Goal: Information Seeking & Learning: Learn about a topic

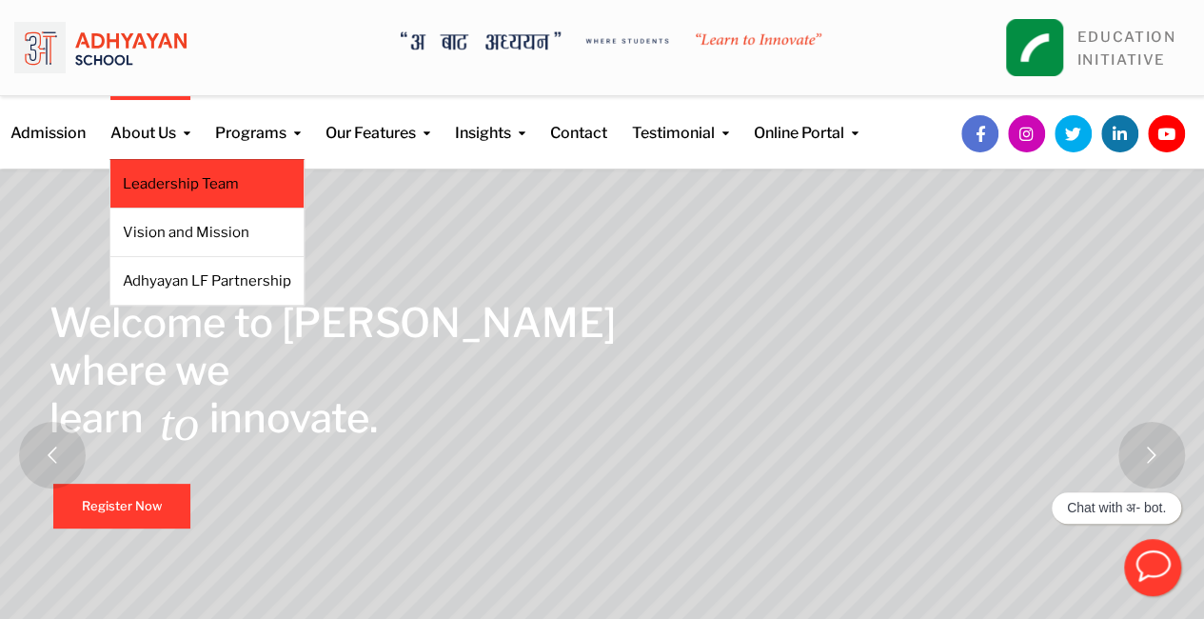
click at [160, 195] on li "Leadership Team" at bounding box center [206, 184] width 195 height 50
click at [181, 186] on link "Leadership Team" at bounding box center [207, 183] width 169 height 21
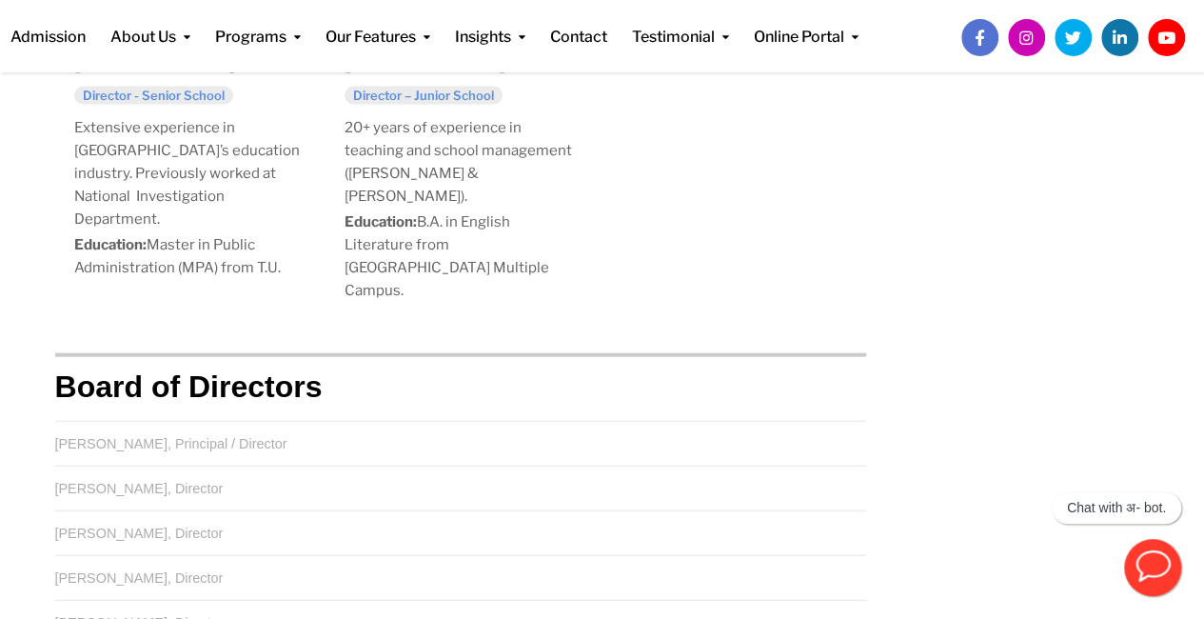
scroll to position [331, 0]
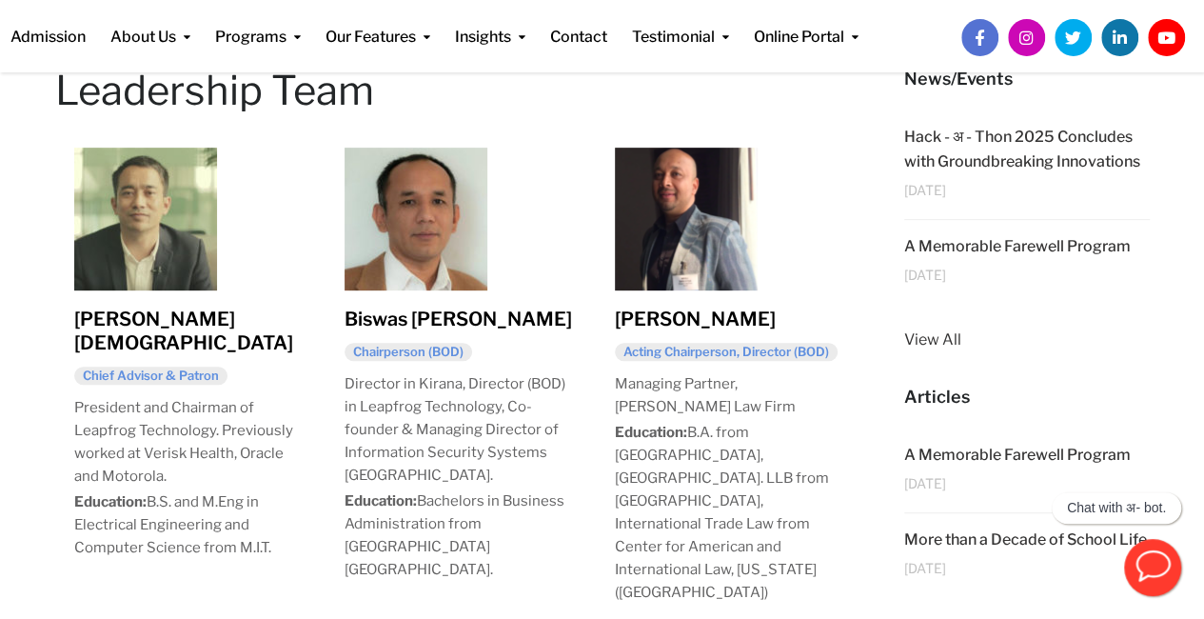
drag, startPoint x: 1218, startPoint y: 161, endPoint x: 1021, endPoint y: -83, distance: 312.8
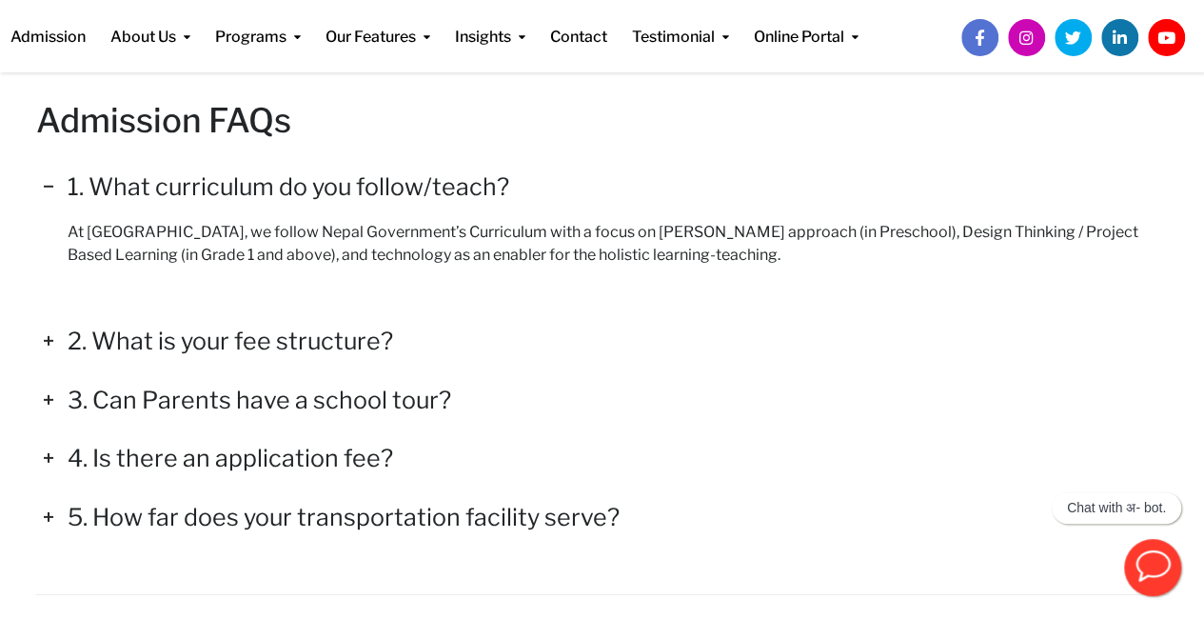
scroll to position [2681, 0]
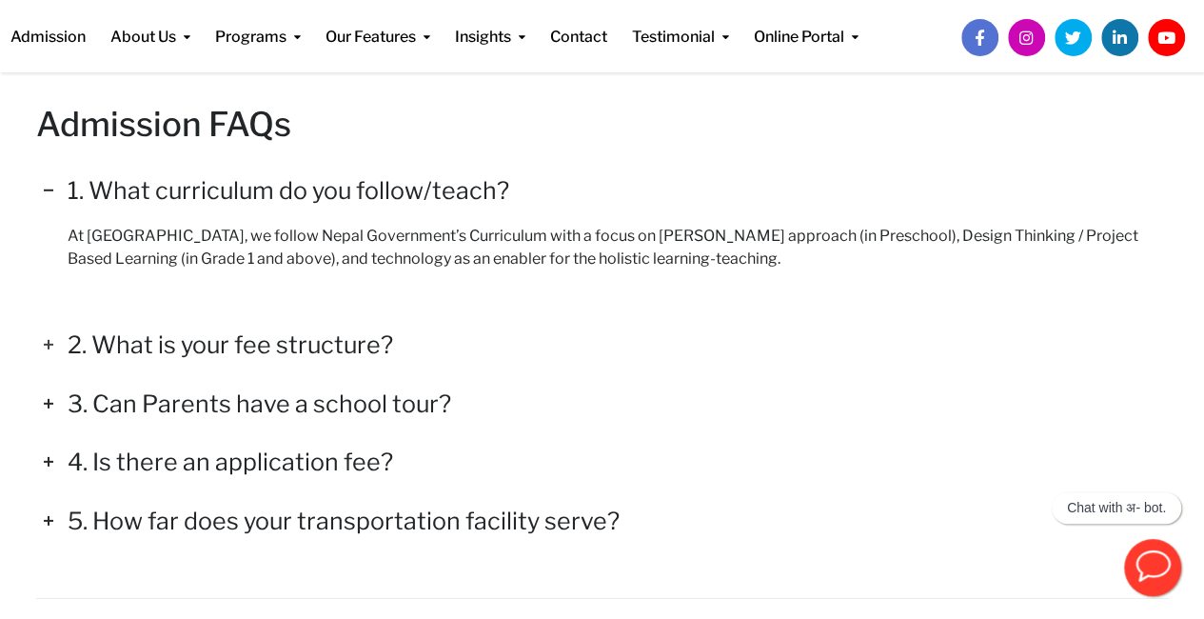
click at [40, 341] on icon at bounding box center [48, 344] width 21 height 21
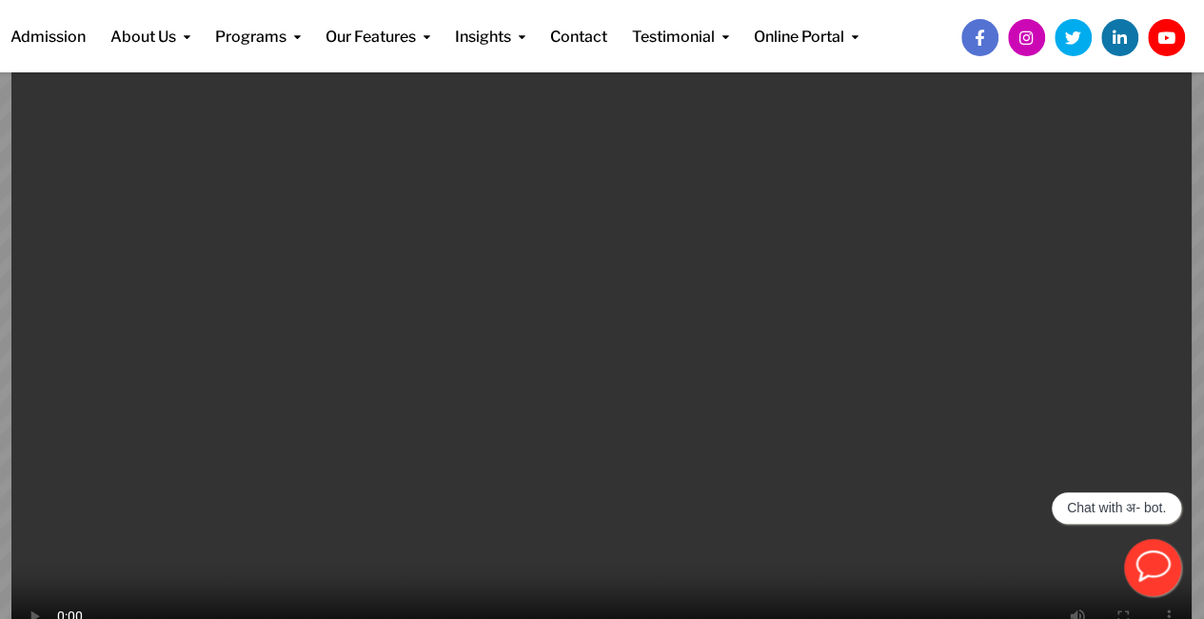
scroll to position [0, 0]
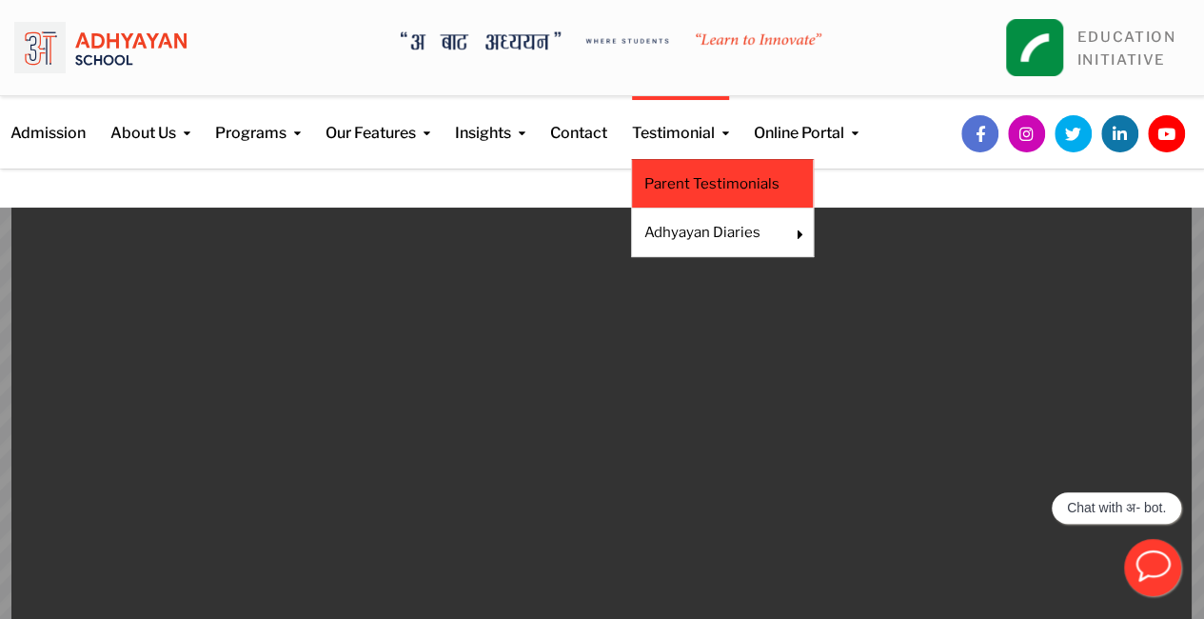
click at [712, 177] on link "Parent Testimonials" at bounding box center [723, 183] width 156 height 21
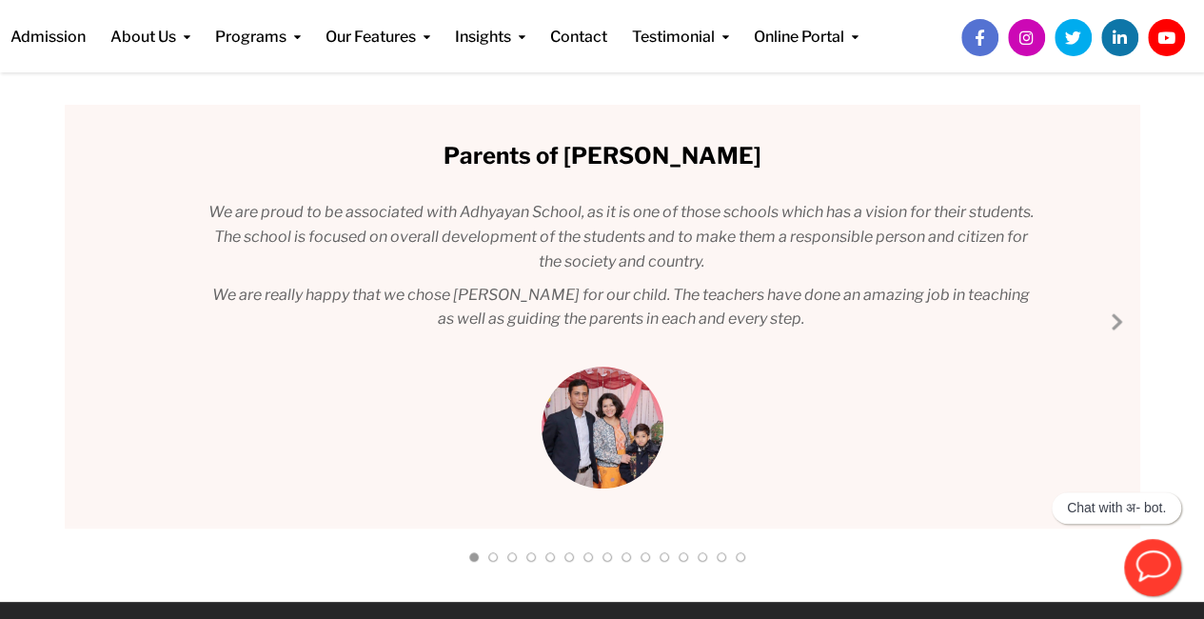
scroll to position [211, 0]
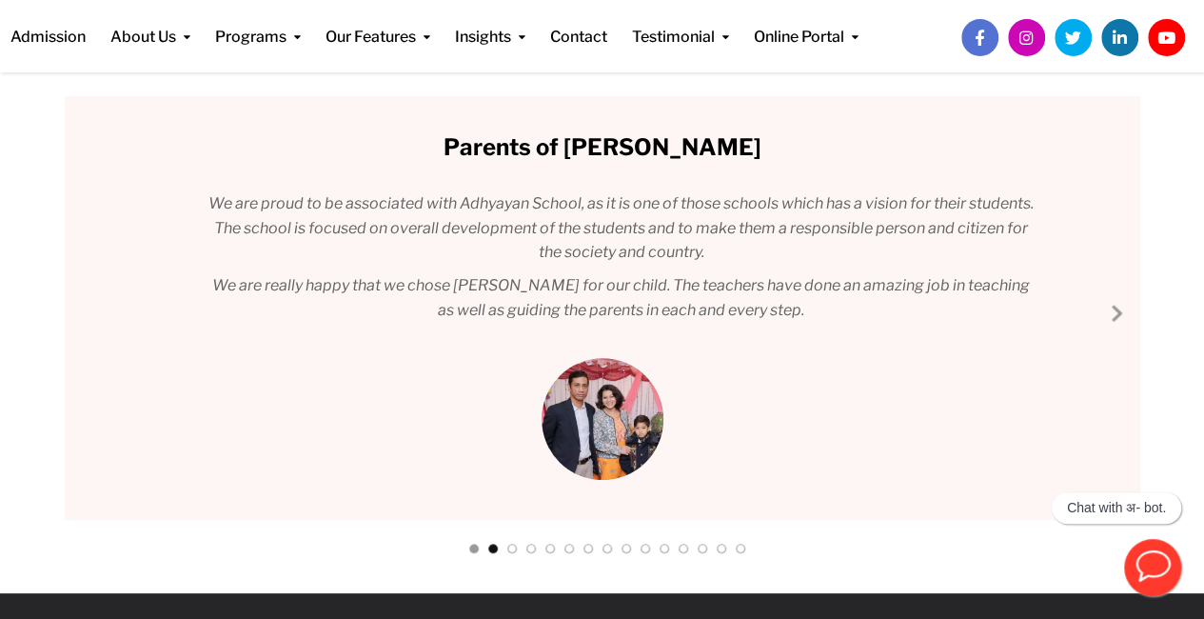
click at [492, 551] on link at bounding box center [493, 553] width 10 height 18
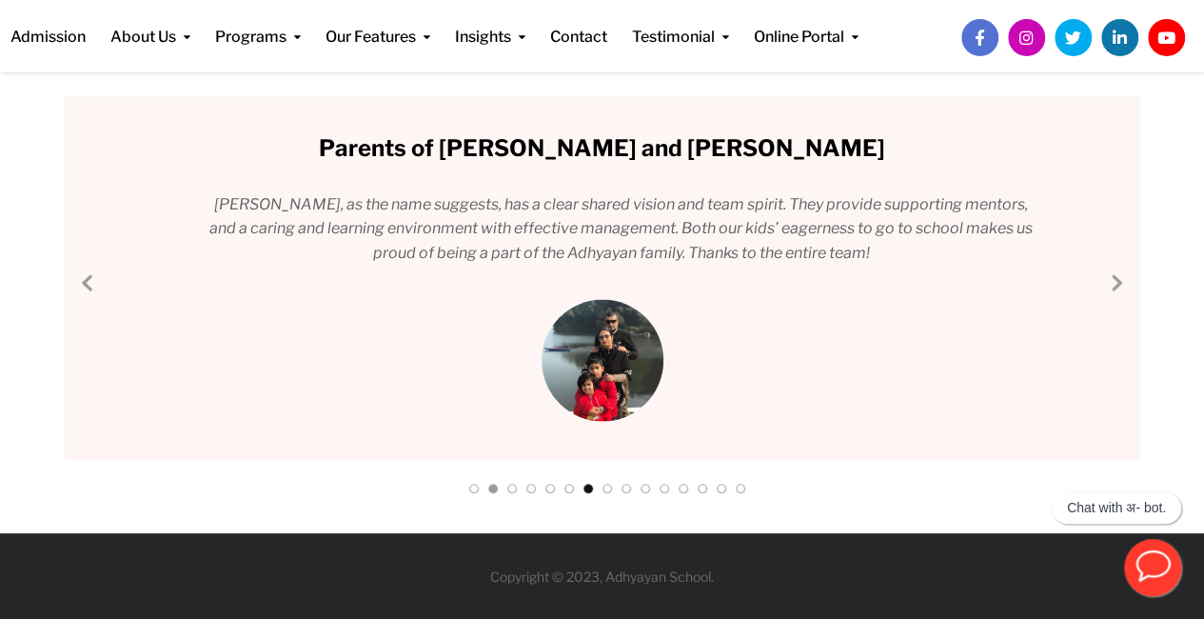
click at [590, 489] on link at bounding box center [589, 493] width 10 height 18
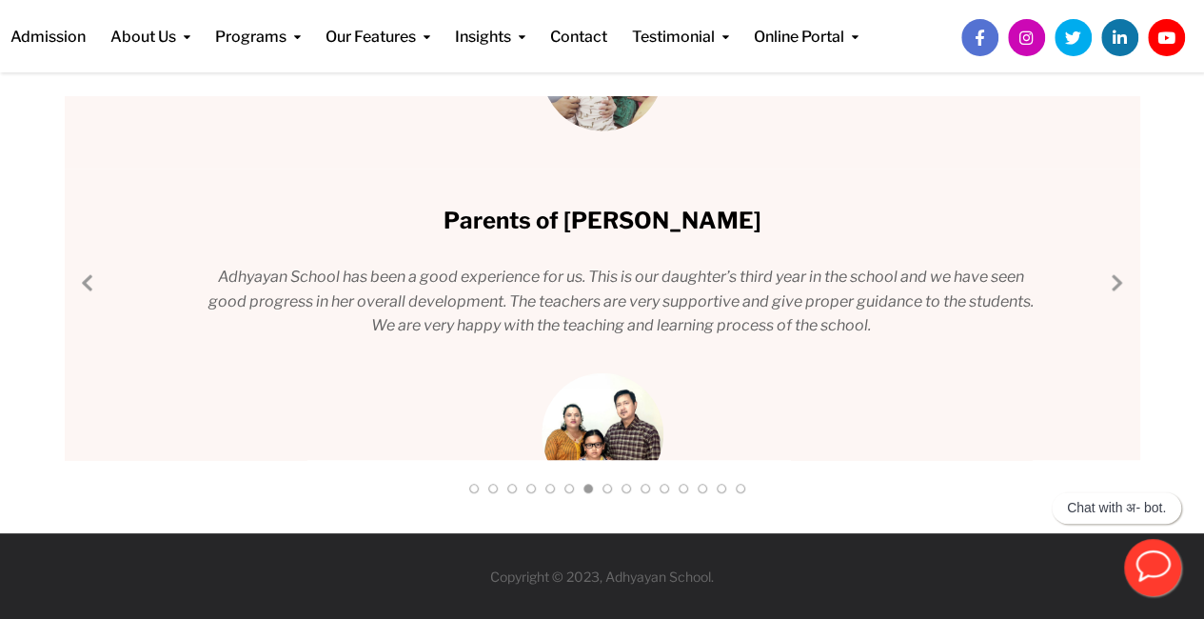
click at [654, 484] on div at bounding box center [659, 492] width 19 height 26
click at [664, 486] on link at bounding box center [665, 493] width 10 height 18
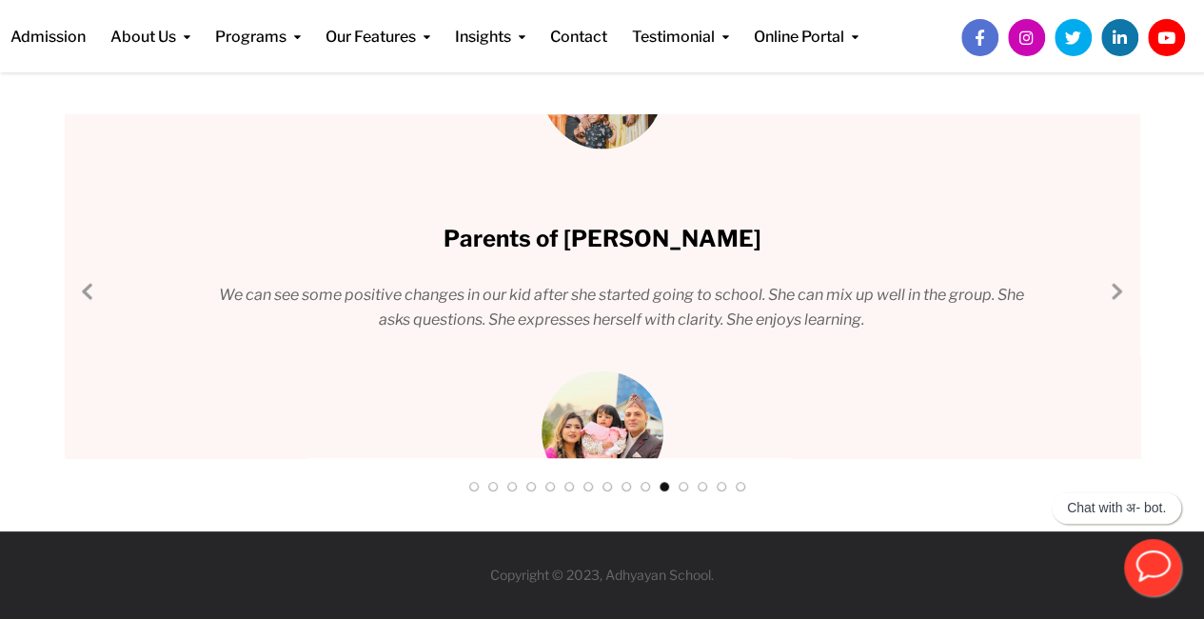
scroll to position [192, 0]
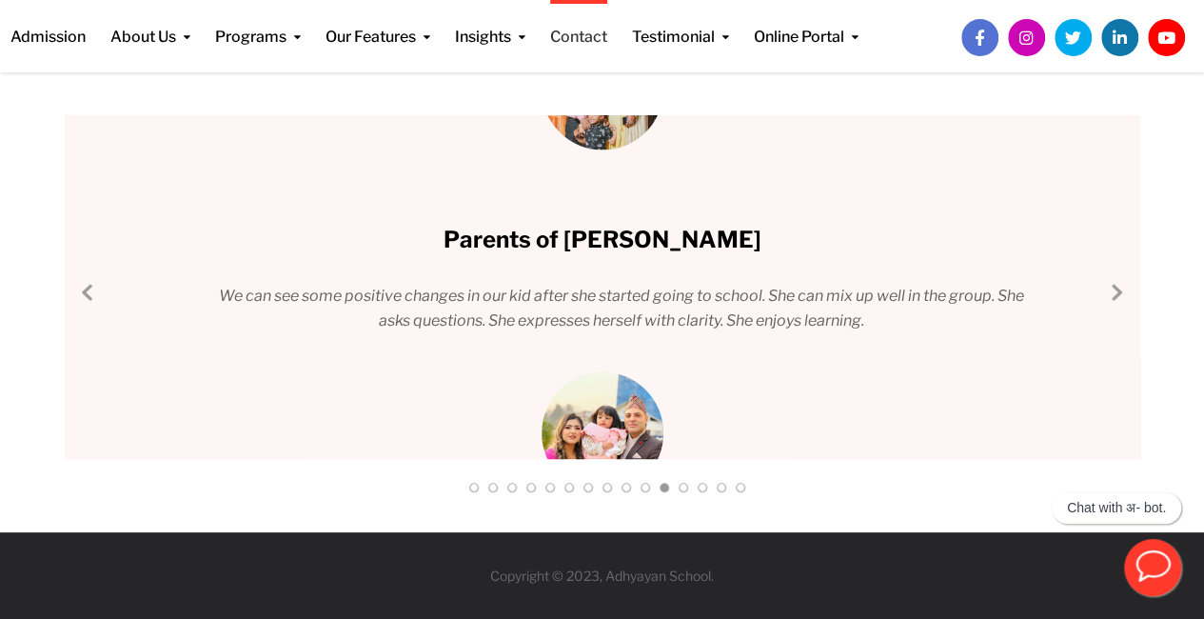
click at [593, 31] on link "Contact" at bounding box center [578, 24] width 57 height 49
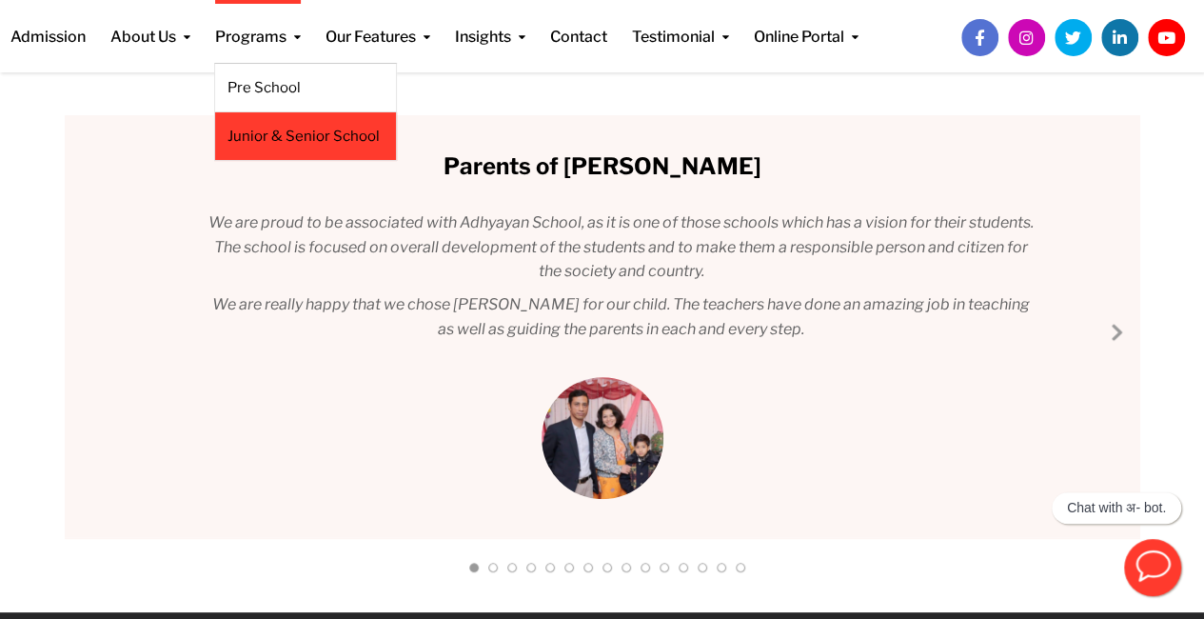
click at [299, 129] on link "Junior & Senior School" at bounding box center [306, 136] width 156 height 21
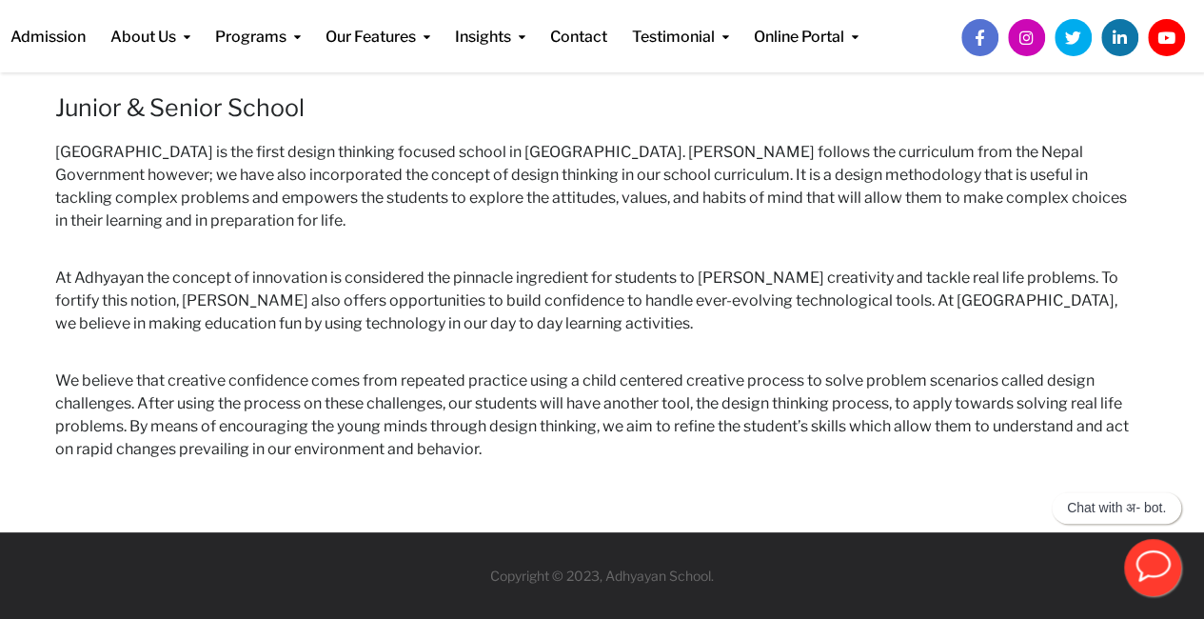
scroll to position [34, 0]
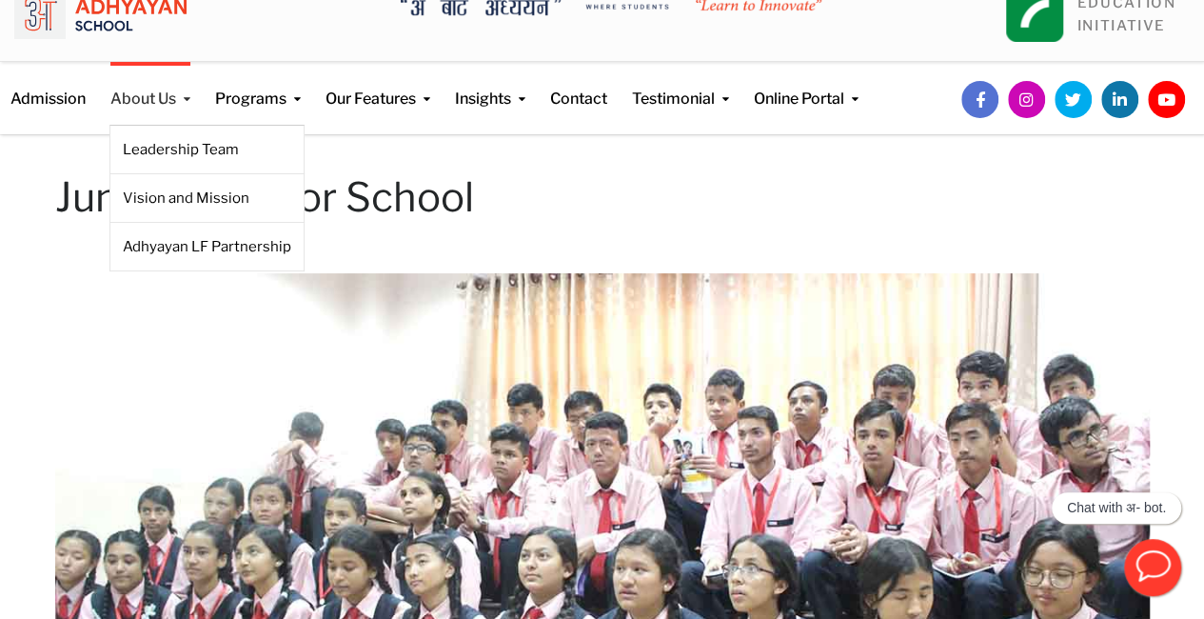
click at [168, 100] on link "About Us" at bounding box center [150, 86] width 80 height 49
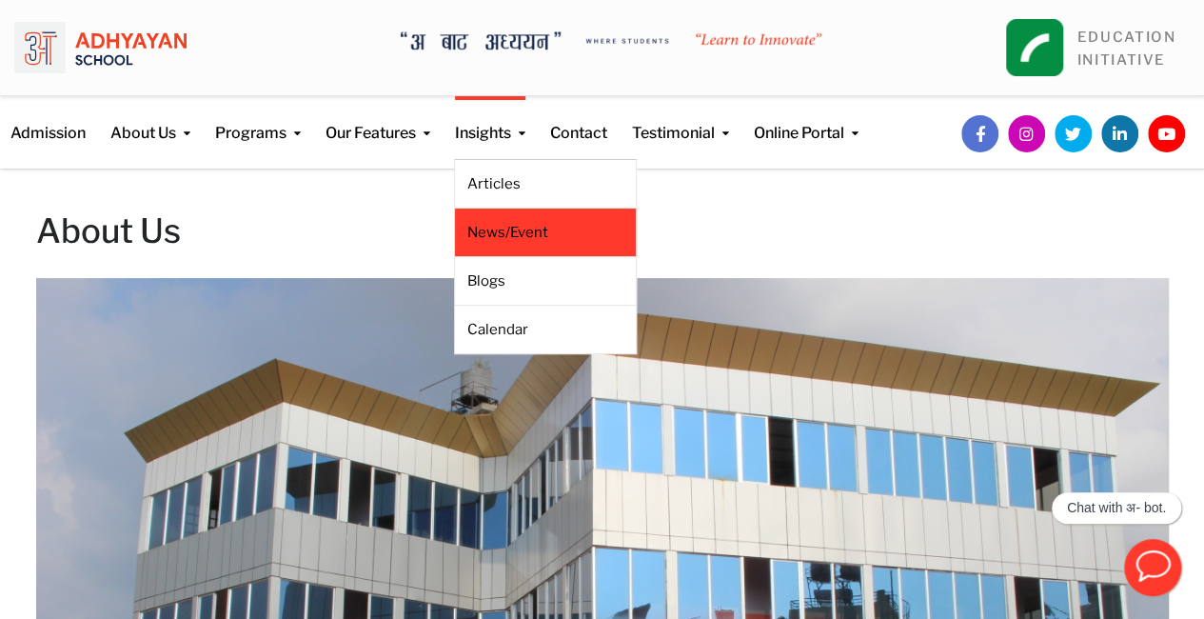
click at [525, 241] on link "News/Event" at bounding box center [545, 232] width 156 height 21
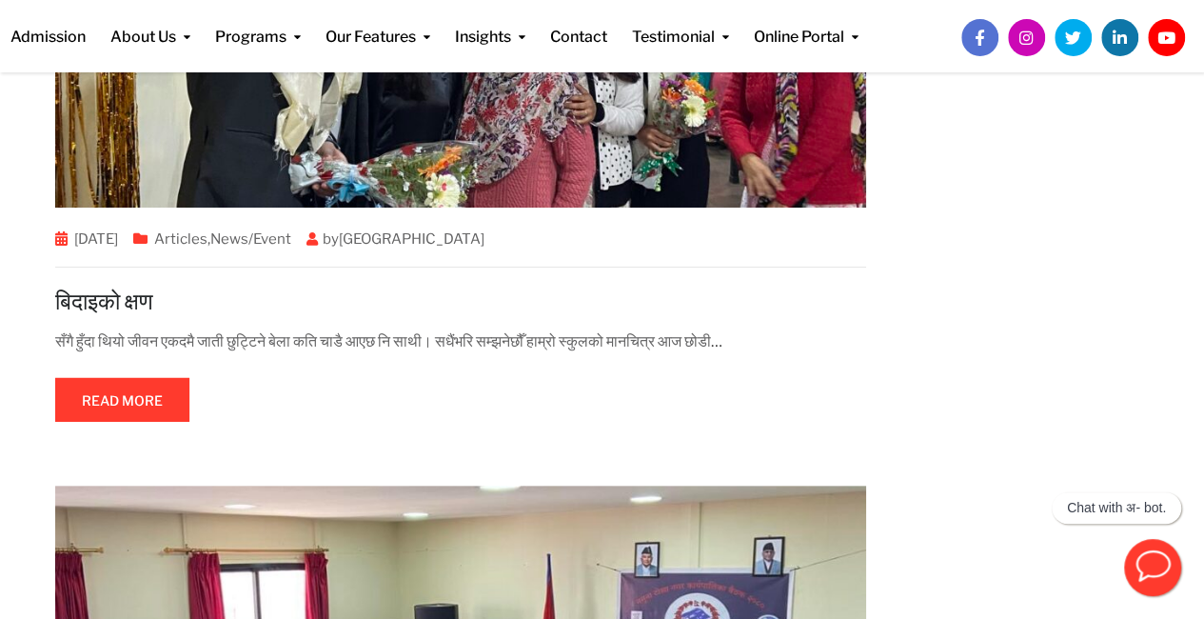
scroll to position [2125, 0]
